Goal: Task Accomplishment & Management: Complete application form

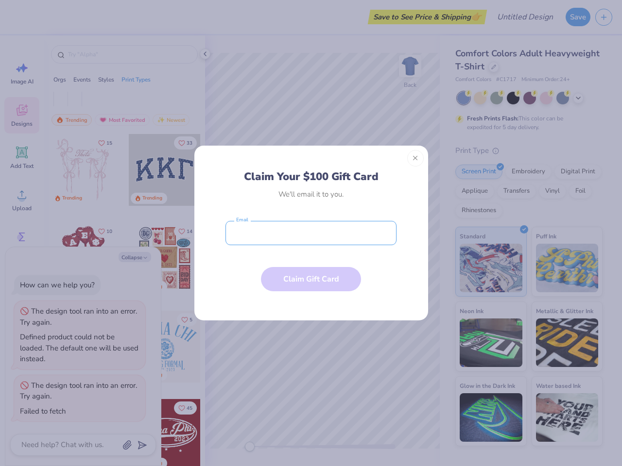
type textarea "x"
click at [311, 233] on input "email" at bounding box center [310, 233] width 171 height 24
click at [415, 158] on button "Close" at bounding box center [415, 158] width 17 height 17
